Goal: Task Accomplishment & Management: Manage account settings

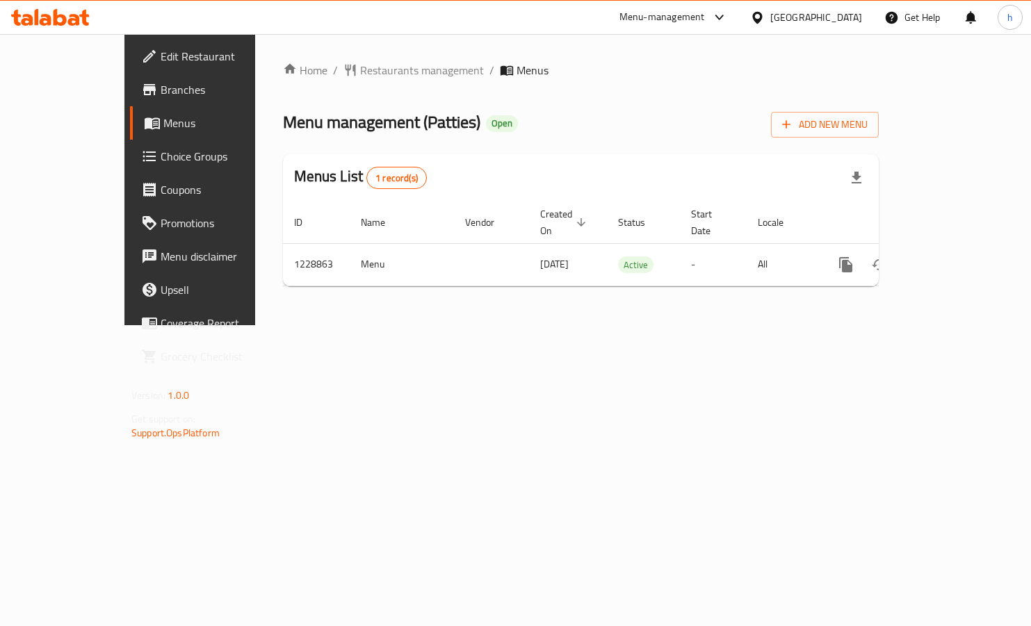
click at [161, 158] on span "Choice Groups" at bounding box center [223, 156] width 125 height 17
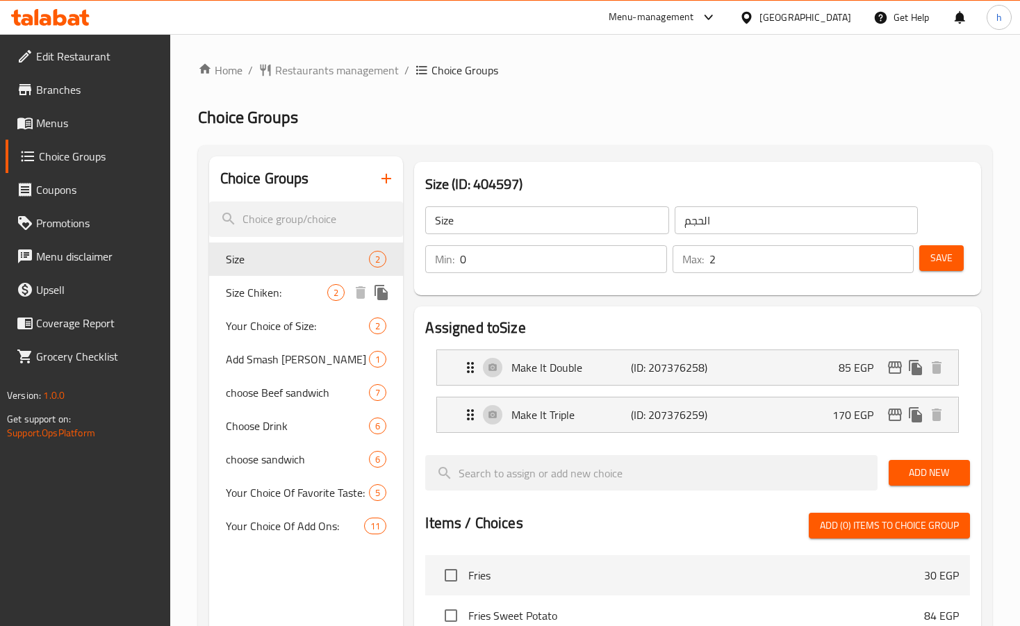
click at [272, 298] on span "Size Chiken:" at bounding box center [277, 292] width 102 height 17
type input "Size Chiken:"
type input "حجم الدجاج:"
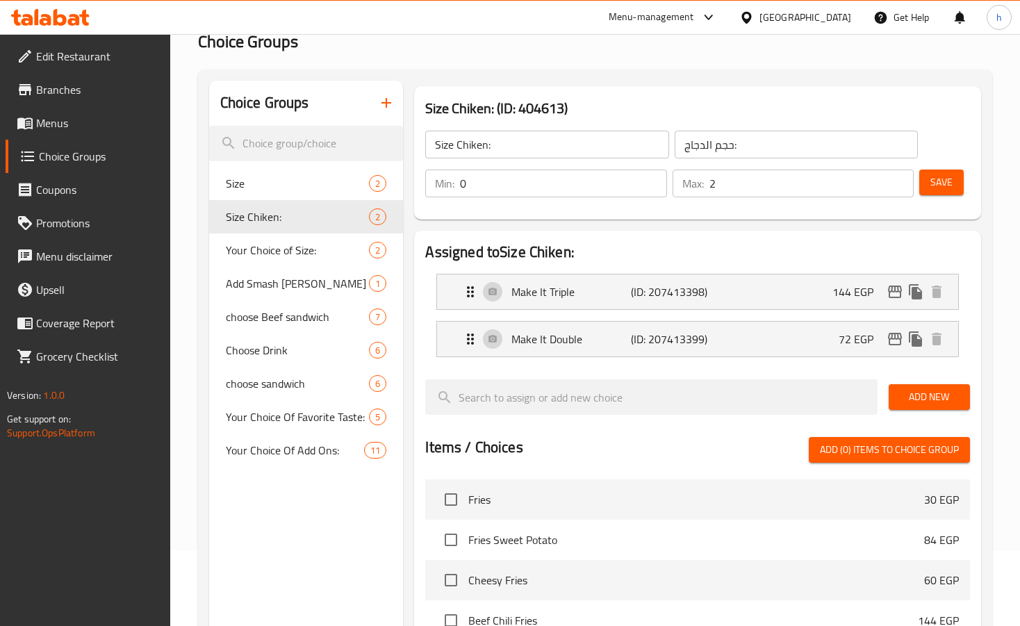
scroll to position [69, 0]
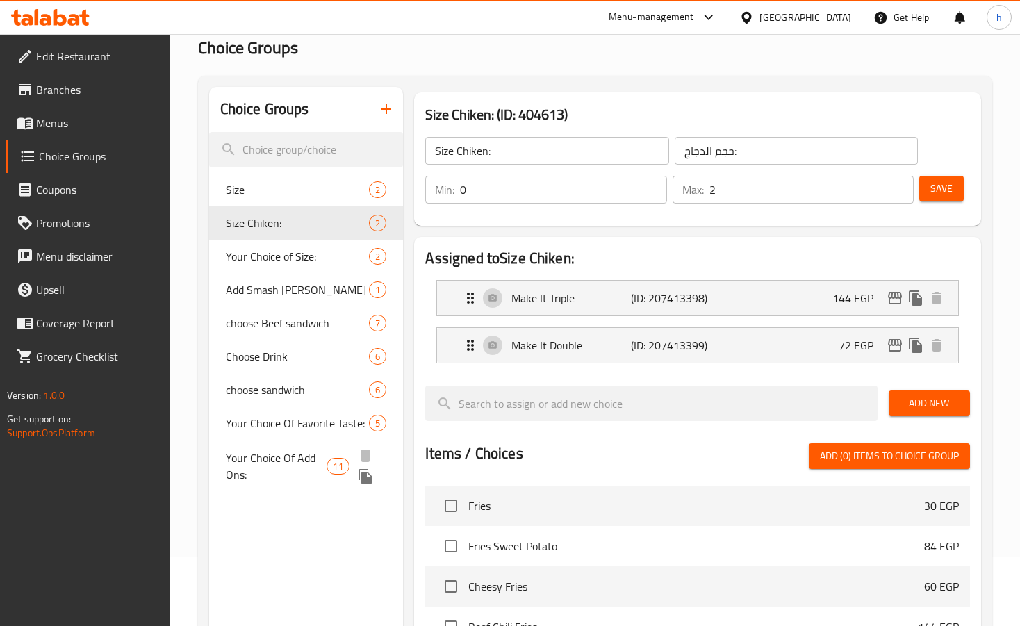
click at [251, 464] on span "Your Choice Of Add Ons:" at bounding box center [276, 466] width 101 height 33
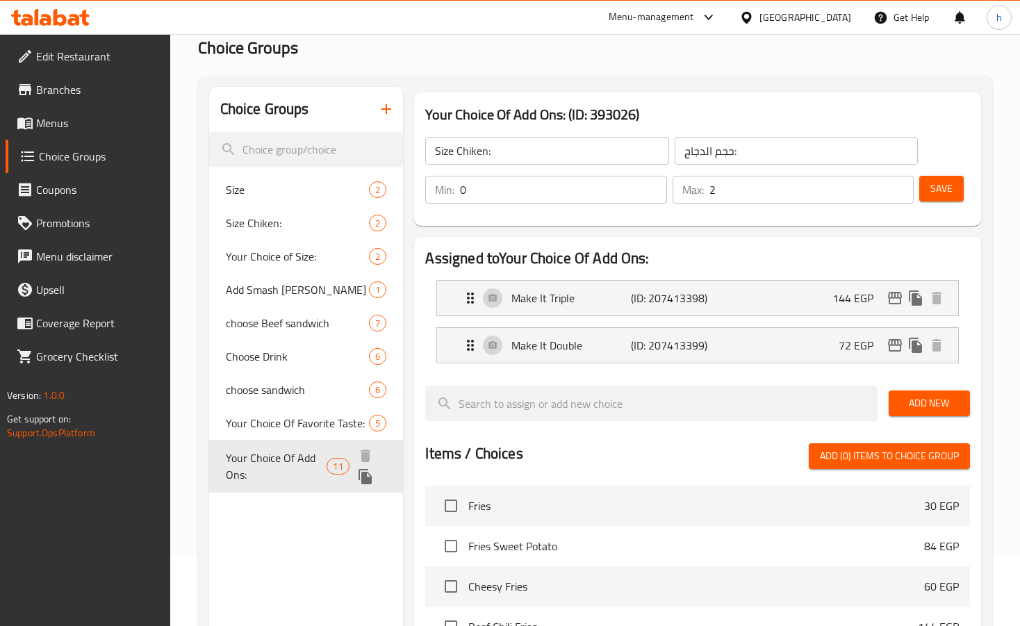
type input "Your Choice Of Add Ons:"
type input "اختيارك من الإضافات:"
type input "9"
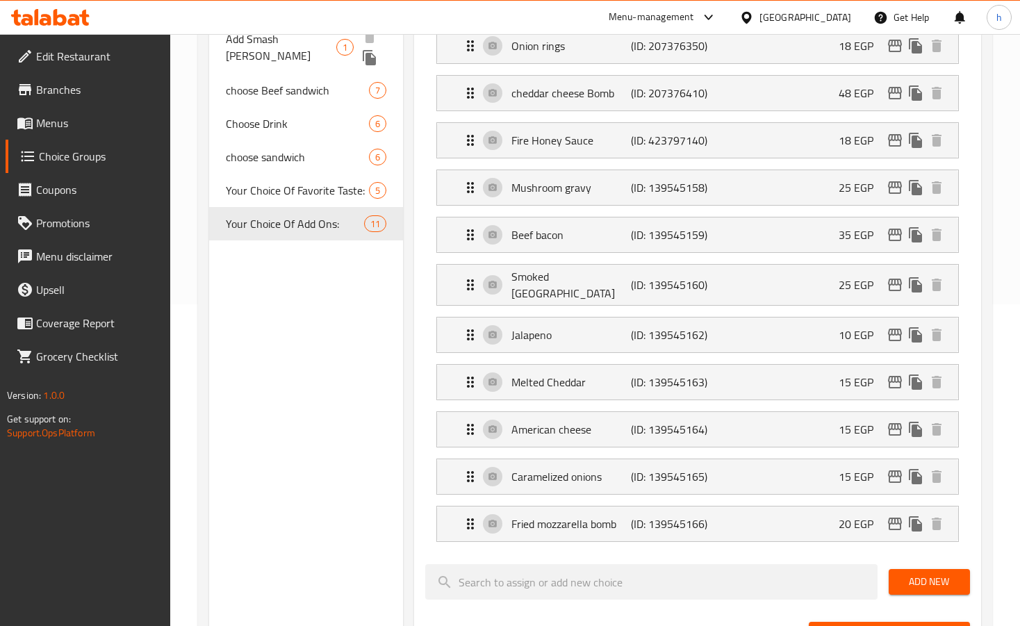
scroll to position [0, 0]
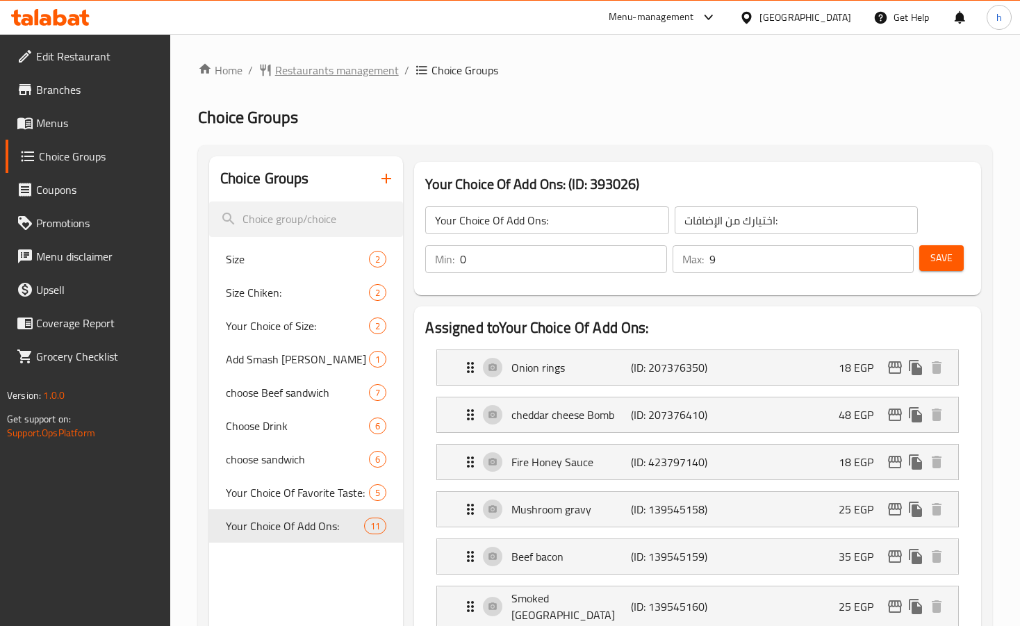
click at [333, 68] on span "Restaurants management" at bounding box center [337, 70] width 124 height 17
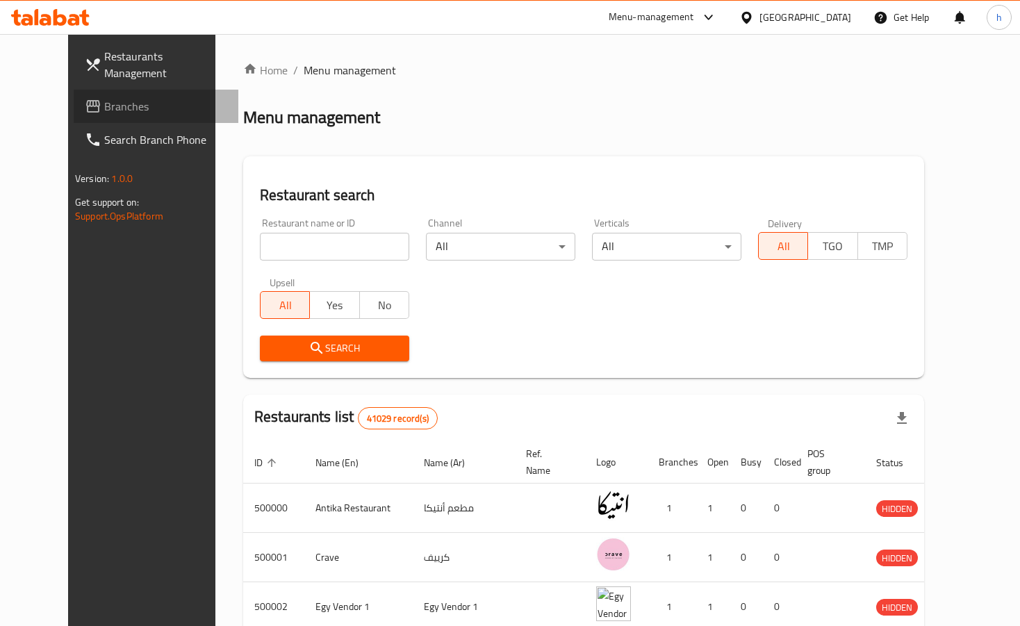
click at [104, 98] on span "Branches" at bounding box center [165, 106] width 123 height 17
